Goal: Task Accomplishment & Management: Book appointment/travel/reservation

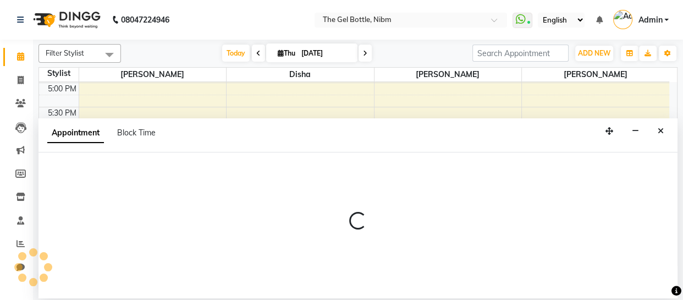
select select "78183"
select select "1140"
select select "tentative"
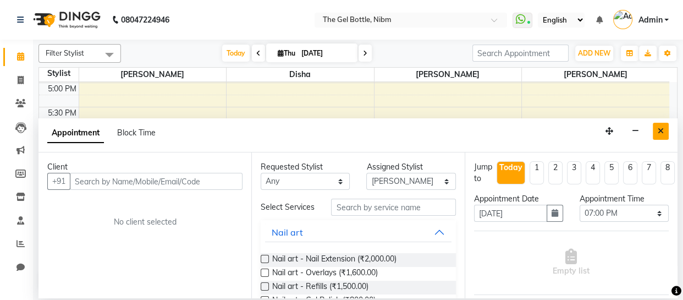
click at [660, 131] on icon "Close" at bounding box center [661, 131] width 6 height 8
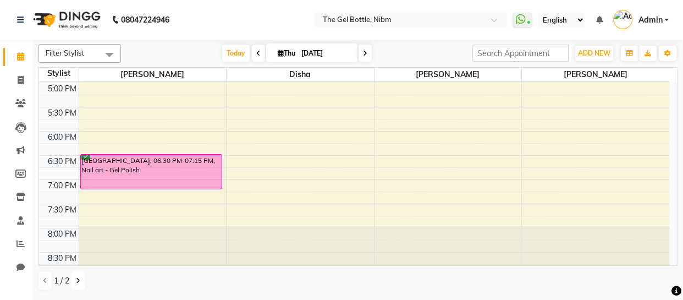
click at [77, 278] on icon at bounding box center [78, 280] width 4 height 7
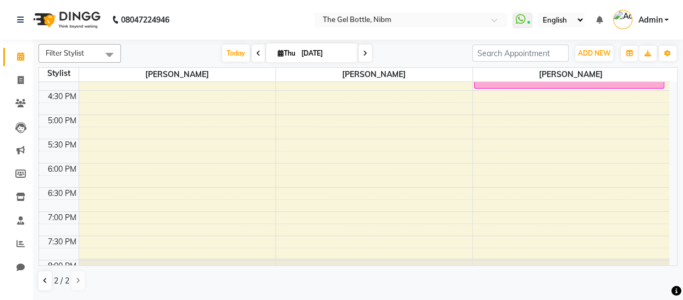
scroll to position [305, 0]
click at [306, 95] on div "10:00 AM 10:30 AM 11:00 AM 11:30 AM 12:00 PM 12:30 PM 1:00 PM 1:30 PM 2:00 PM 2…" at bounding box center [354, 43] width 630 height 532
select select "76368"
select select "990"
select select "tentative"
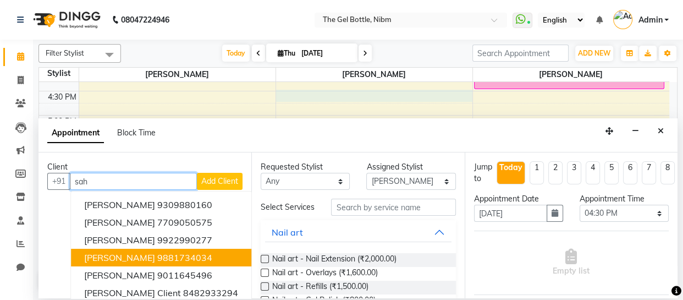
click at [157, 260] on ngb-highlight "9881734034" at bounding box center [184, 257] width 55 height 11
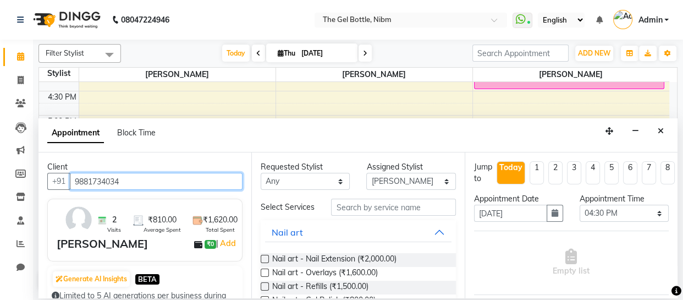
type input "9881734034"
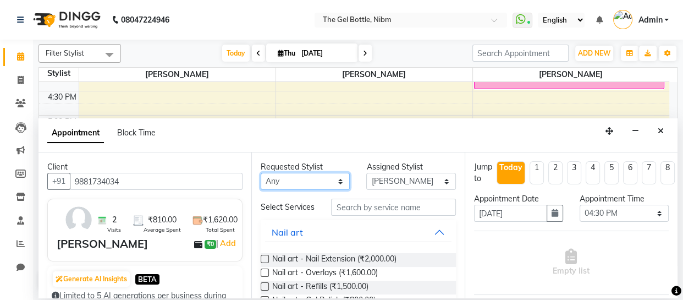
click at [334, 179] on select "Any [PERSON_NAME] [PERSON_NAME] [PERSON_NAME] [PERSON_NAME] [PERSON_NAME]" at bounding box center [305, 181] width 89 height 17
select select "76368"
click at [261, 173] on select "Any [PERSON_NAME] [PERSON_NAME] [PERSON_NAME] [PERSON_NAME] [PERSON_NAME]" at bounding box center [305, 181] width 89 height 17
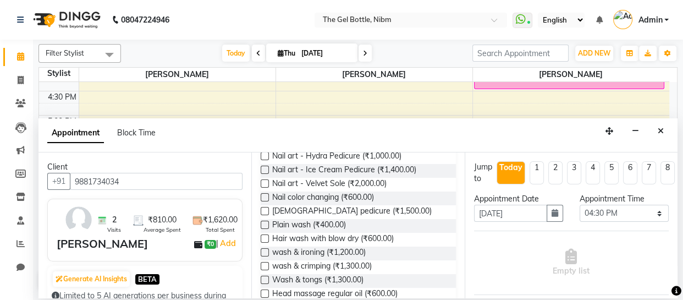
scroll to position [231, 0]
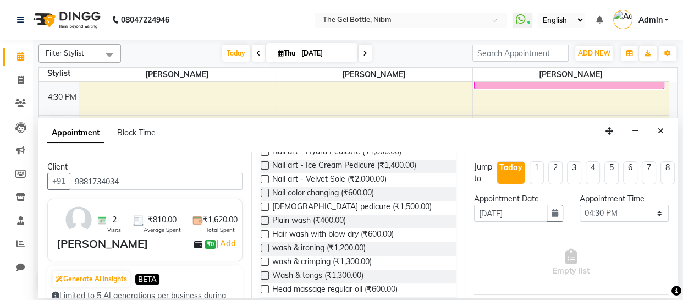
click at [263, 238] on label at bounding box center [265, 234] width 8 height 8
click at [263, 239] on input "checkbox" at bounding box center [264, 235] width 7 height 7
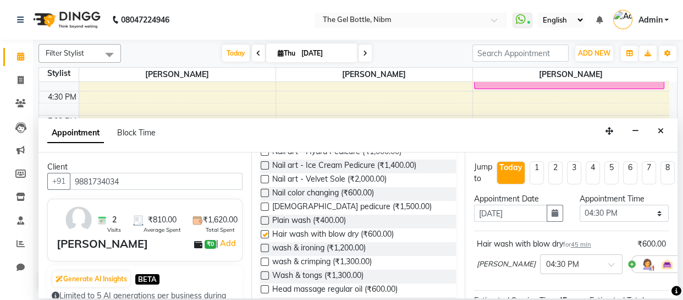
checkbox input "false"
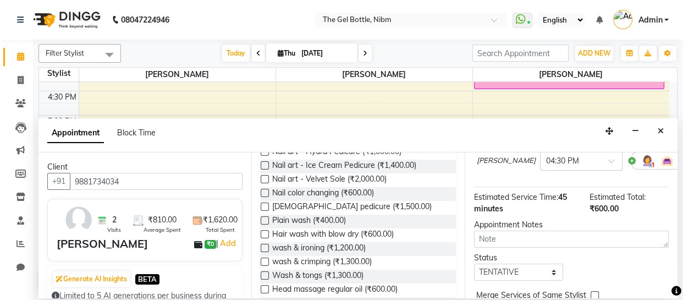
scroll to position [120, 0]
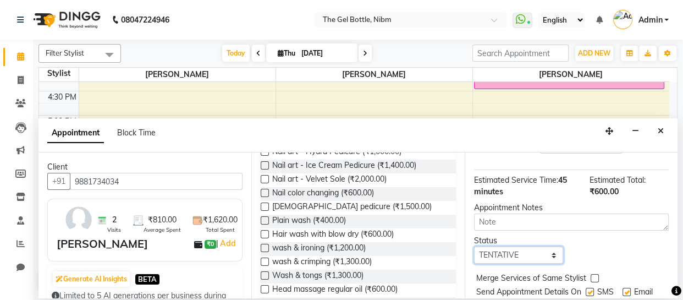
click at [551, 257] on select "Select TENTATIVE CONFIRM CHECK-IN UPCOMING" at bounding box center [518, 254] width 89 height 17
select select "confirm booking"
click at [474, 247] on select "Select TENTATIVE CONFIRM CHECK-IN UPCOMING" at bounding box center [518, 254] width 89 height 17
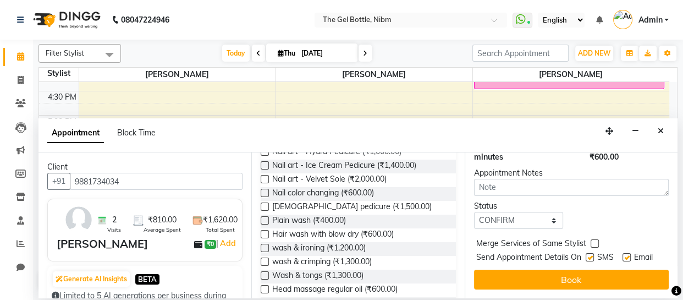
click at [588, 253] on label at bounding box center [590, 257] width 8 height 8
click at [588, 255] on input "checkbox" at bounding box center [589, 258] width 7 height 7
checkbox input "false"
click at [625, 253] on label at bounding box center [627, 257] width 8 height 8
click at [625, 255] on input "checkbox" at bounding box center [626, 258] width 7 height 7
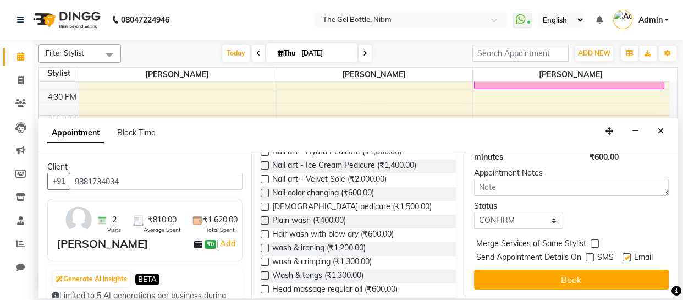
checkbox input "false"
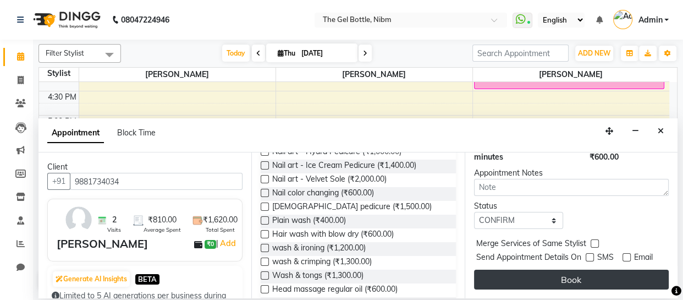
click at [566, 270] on button "Book" at bounding box center [571, 279] width 195 height 20
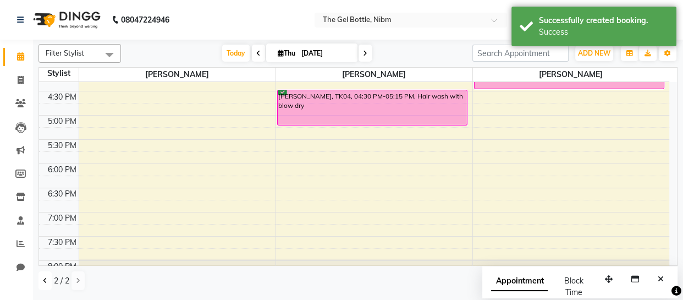
click at [43, 280] on icon at bounding box center [45, 280] width 4 height 7
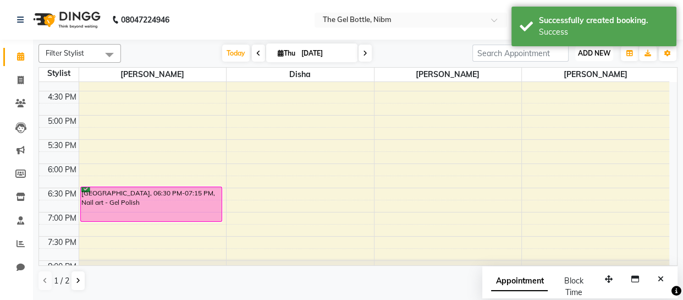
click at [592, 52] on span "ADD NEW" at bounding box center [594, 53] width 32 height 8
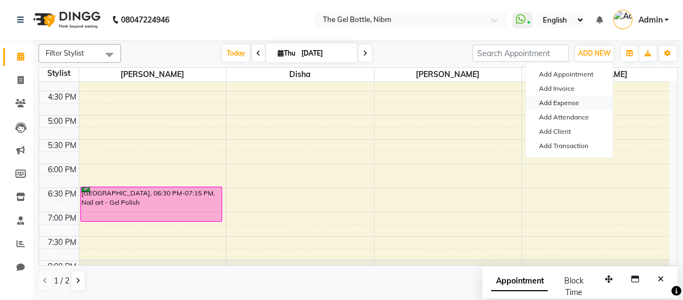
click at [566, 102] on link "Add Expense" at bounding box center [569, 103] width 87 height 14
select select "1"
select select "6903"
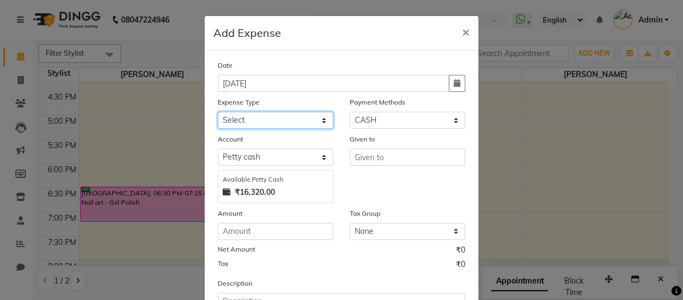
click at [320, 118] on select "Select Advance Salary Bank charges Car maintenance Cash transfer to bank Cash t…" at bounding box center [275, 120] width 115 height 17
select select "4"
click at [218, 112] on select "Select Advance Salary Bank charges Car maintenance Cash transfer to bank Cash t…" at bounding box center [275, 120] width 115 height 17
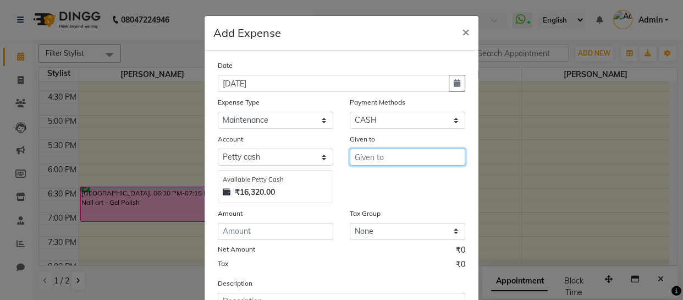
click at [359, 155] on input "text" at bounding box center [407, 156] width 115 height 17
type input "plumber"
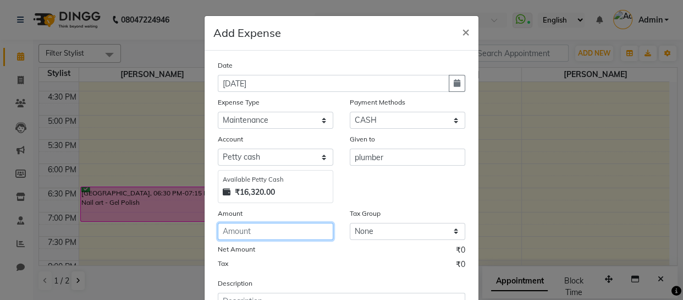
click at [243, 232] on input "number" at bounding box center [275, 231] width 115 height 17
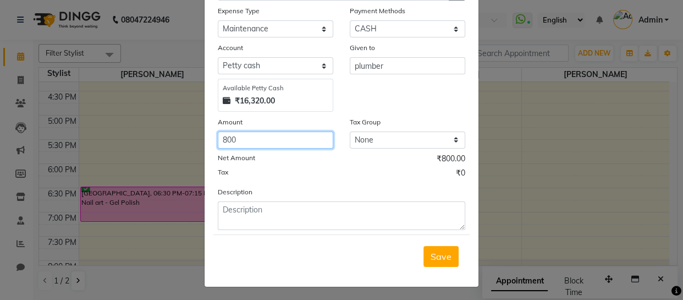
scroll to position [95, 0]
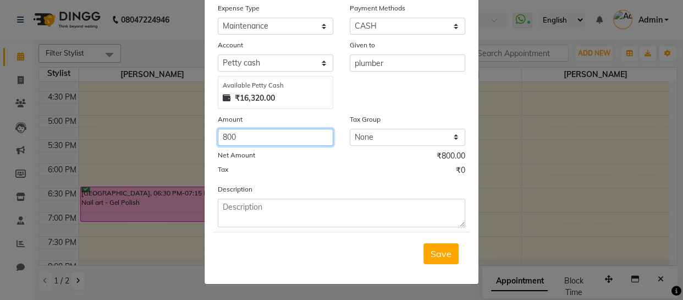
type input "800"
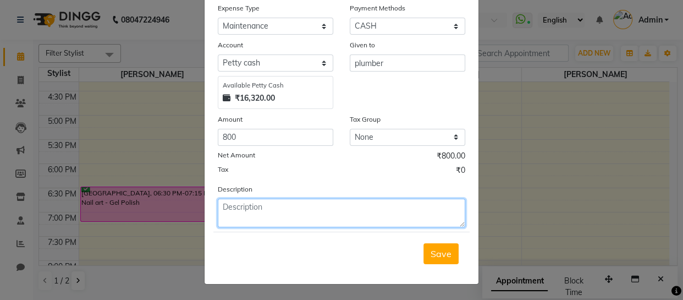
click at [233, 208] on textarea at bounding box center [341, 213] width 247 height 29
type textarea "plumber"
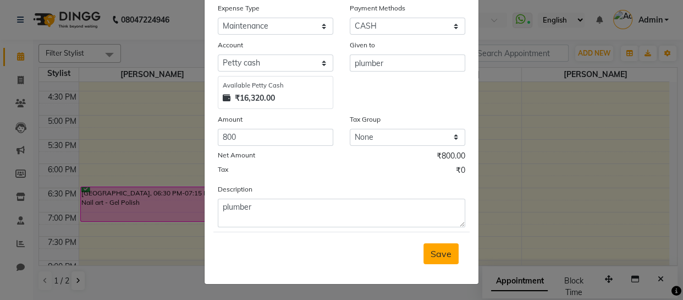
click at [441, 252] on span "Save" at bounding box center [441, 253] width 21 height 11
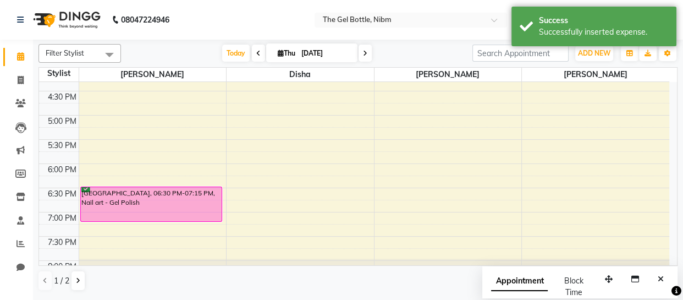
click at [363, 53] on icon at bounding box center [365, 53] width 4 height 7
type input "[DATE]"
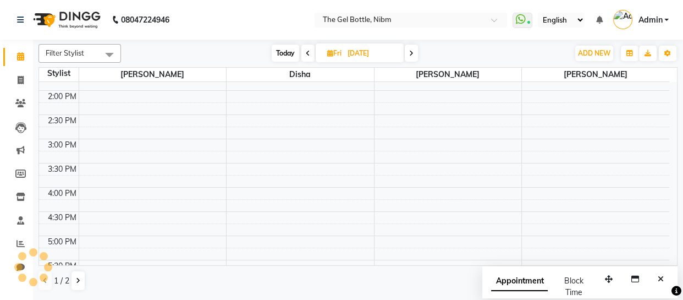
scroll to position [184, 0]
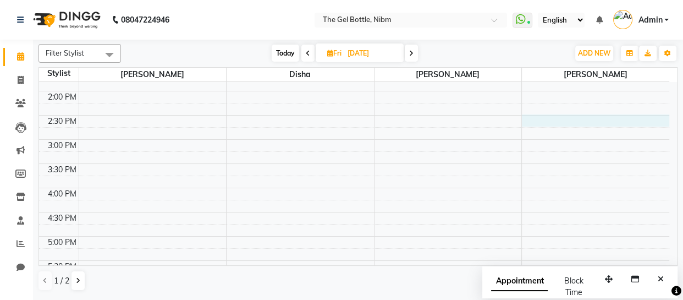
click at [536, 120] on div "10:00 AM 10:30 AM 11:00 AM 11:30 AM 12:00 PM 12:30 PM 1:00 PM 1:30 PM 2:00 PM 2…" at bounding box center [354, 164] width 630 height 532
select select "78183"
select select "tentative"
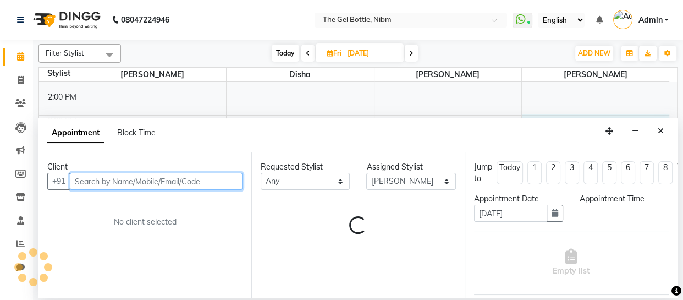
select select "870"
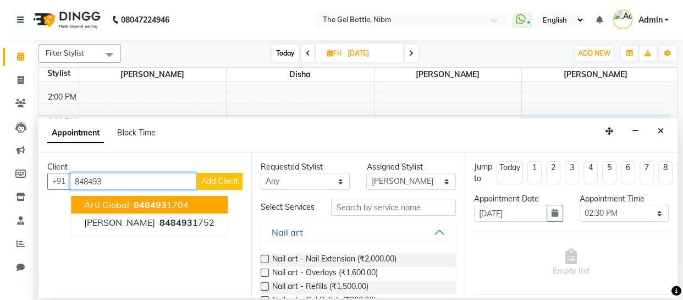
click at [142, 203] on span "848493" at bounding box center [150, 204] width 33 height 11
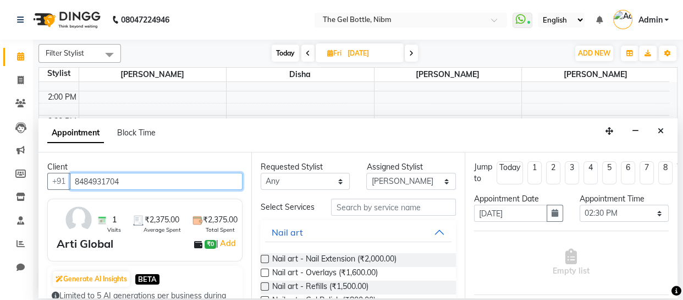
type input "8484931704"
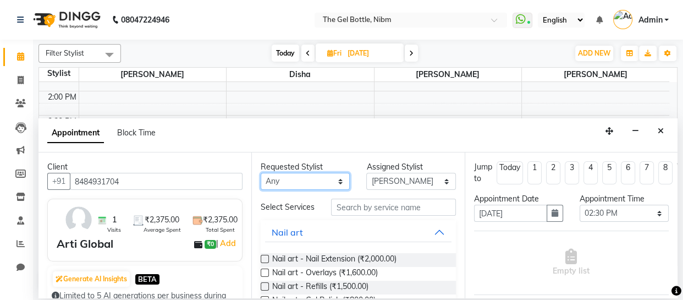
click at [337, 180] on select "Any [PERSON_NAME] [PERSON_NAME] [PERSON_NAME] [PERSON_NAME] [PERSON_NAME]" at bounding box center [305, 181] width 89 height 17
select select "78183"
click at [261, 173] on select "Any [PERSON_NAME] [PERSON_NAME] [PERSON_NAME] [PERSON_NAME] [PERSON_NAME]" at bounding box center [305, 181] width 89 height 17
click at [264, 290] on label at bounding box center [265, 286] width 8 height 8
click at [264, 291] on input "checkbox" at bounding box center [264, 287] width 7 height 7
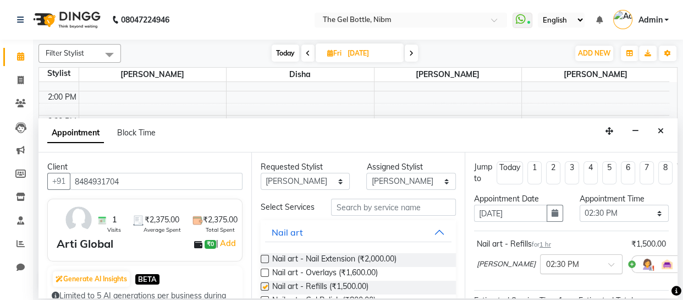
checkbox input "false"
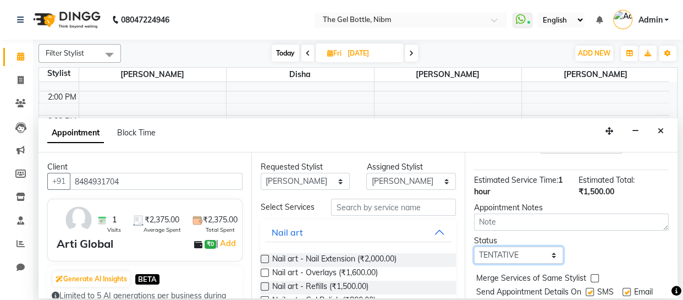
click at [549, 254] on select "Select TENTATIVE CONFIRM UPCOMING" at bounding box center [518, 254] width 89 height 17
select select "confirm booking"
click at [474, 246] on select "Select TENTATIVE CONFIRM UPCOMING" at bounding box center [518, 254] width 89 height 17
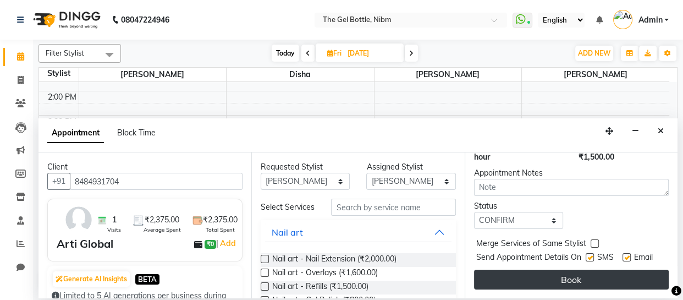
click at [565, 272] on button "Book" at bounding box center [571, 279] width 195 height 20
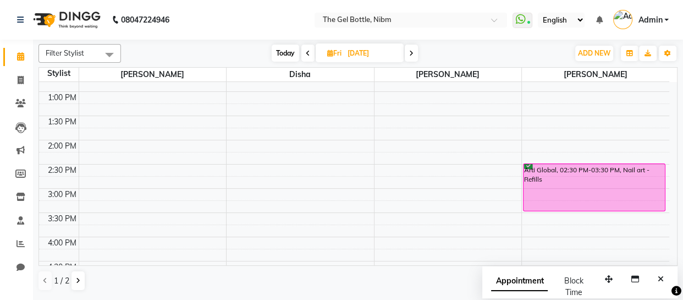
scroll to position [141, 0]
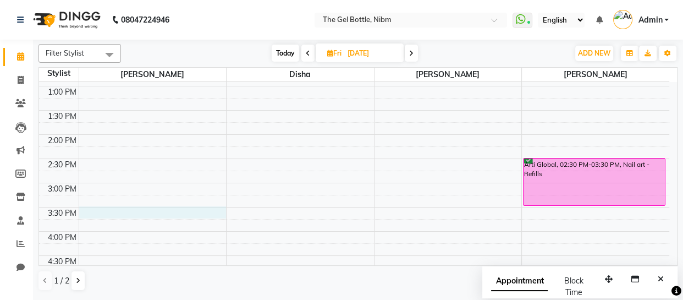
click at [93, 211] on div "10:00 AM 10:30 AM 11:00 AM 11:30 AM 12:00 PM 12:30 PM 1:00 PM 1:30 PM 2:00 PM 2…" at bounding box center [354, 207] width 630 height 532
select select "69368"
select select "930"
select select "tentative"
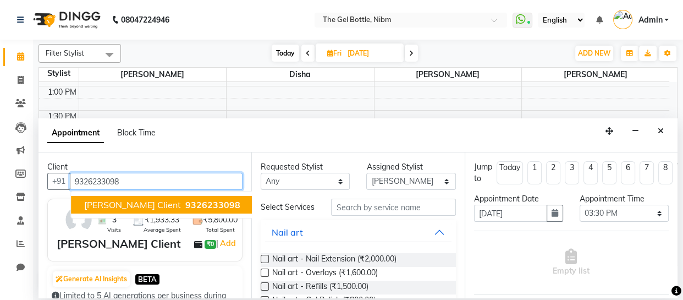
click at [185, 206] on span "9326233098" at bounding box center [212, 204] width 55 height 11
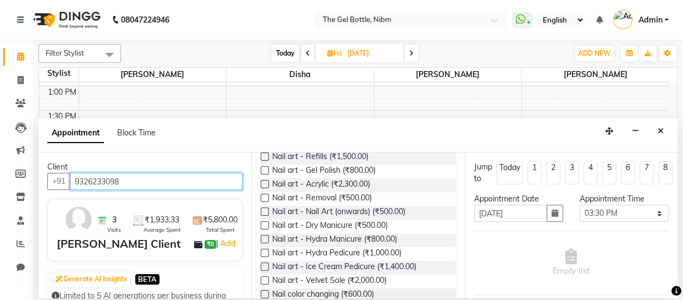
scroll to position [130, 0]
type input "9326233098"
click at [263, 242] on label at bounding box center [265, 238] width 8 height 8
click at [263, 242] on input "checkbox" at bounding box center [264, 239] width 7 height 7
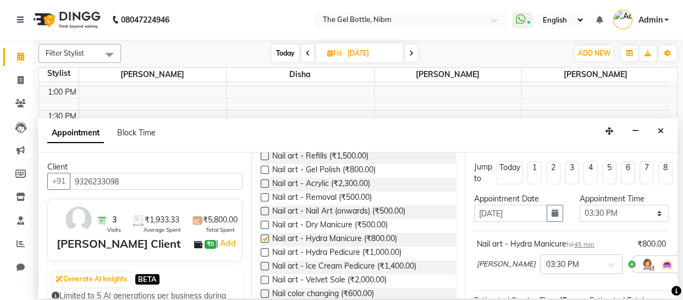
checkbox input "false"
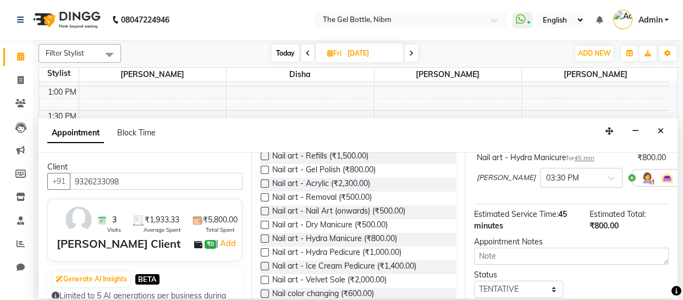
scroll to position [120, 0]
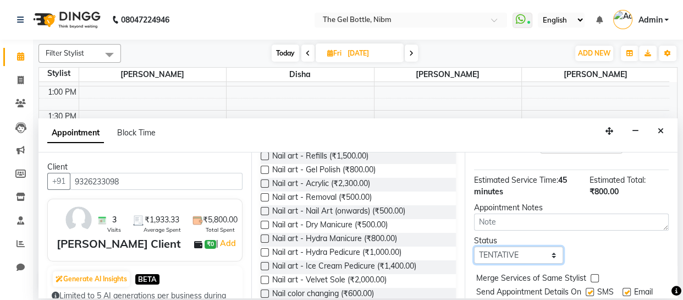
click at [550, 254] on select "Select TENTATIVE CONFIRM UPCOMING" at bounding box center [518, 254] width 89 height 17
select select "confirm booking"
click at [474, 246] on select "Select TENTATIVE CONFIRM UPCOMING" at bounding box center [518, 254] width 89 height 17
drag, startPoint x: 621, startPoint y: 258, endPoint x: 638, endPoint y: 258, distance: 16.5
click at [638, 258] on div "Status Select TENTATIVE CONFIRM UPCOMING" at bounding box center [571, 249] width 211 height 29
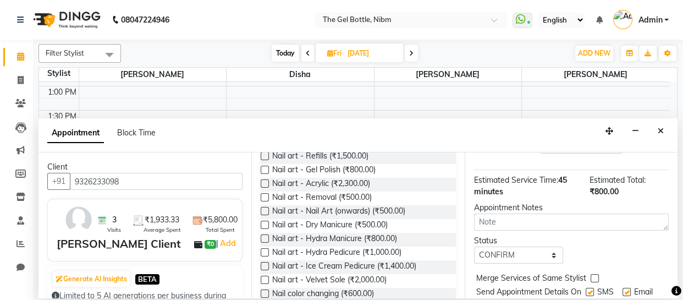
scroll to position [172, 0]
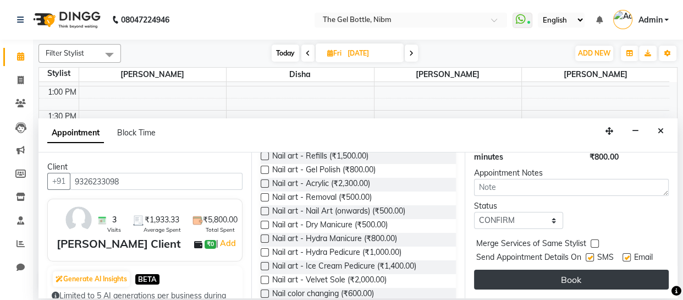
click at [566, 273] on button "Book" at bounding box center [571, 279] width 195 height 20
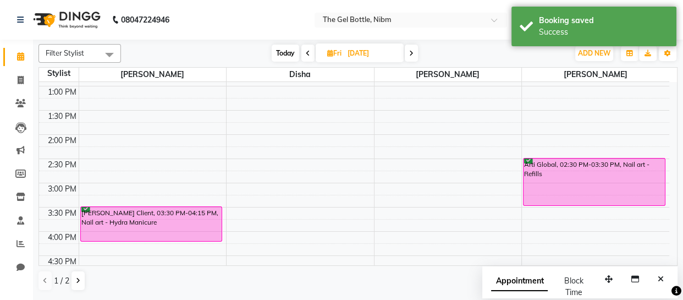
click at [306, 53] on icon at bounding box center [308, 53] width 4 height 7
type input "[DATE]"
